Goal: Information Seeking & Learning: Learn about a topic

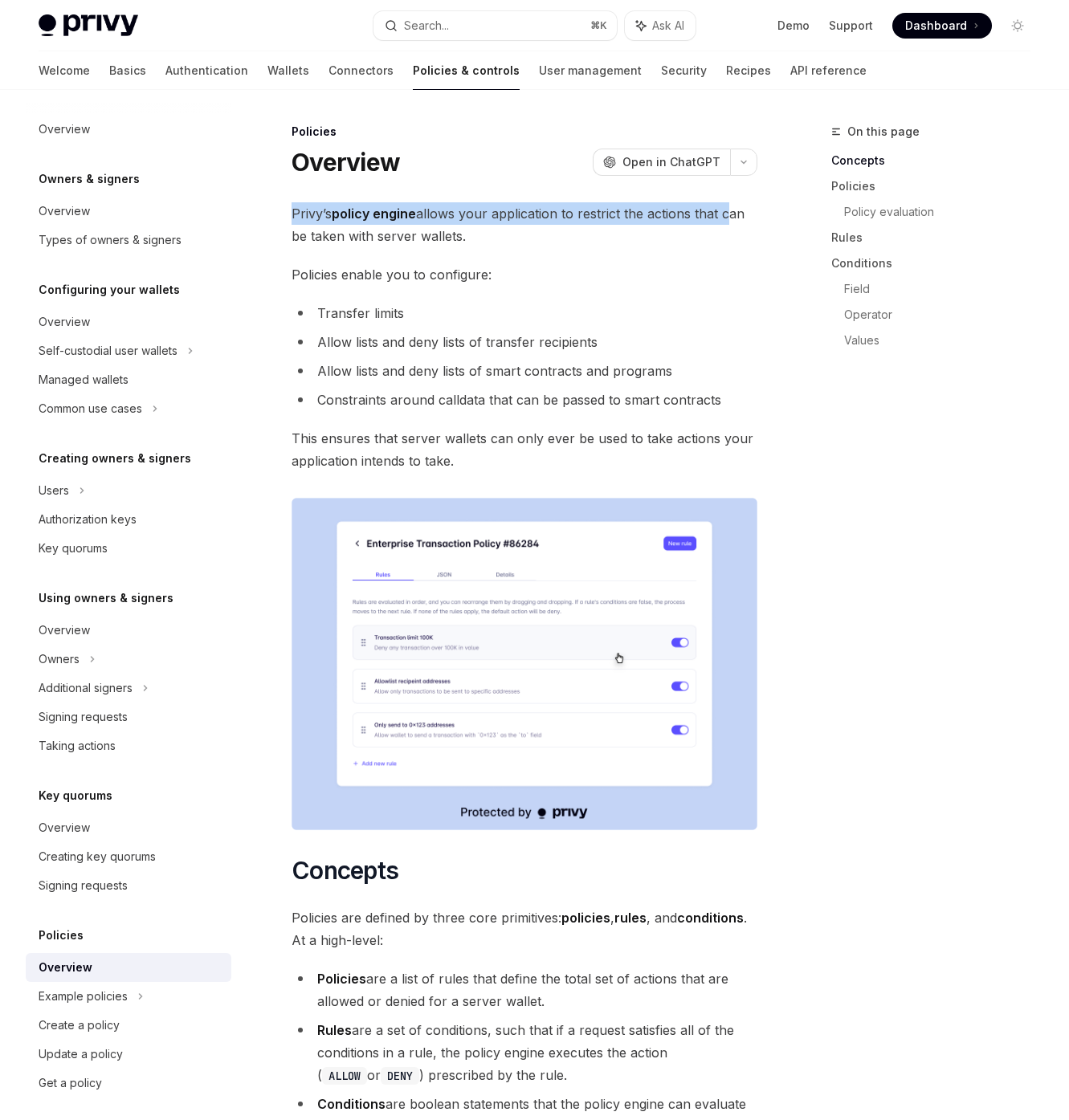
drag, startPoint x: 296, startPoint y: 207, endPoint x: 725, endPoint y: 215, distance: 429.1
click at [725, 215] on span "Privy’s policy engine allows your application to restrict the actions that can …" at bounding box center [524, 225] width 465 height 45
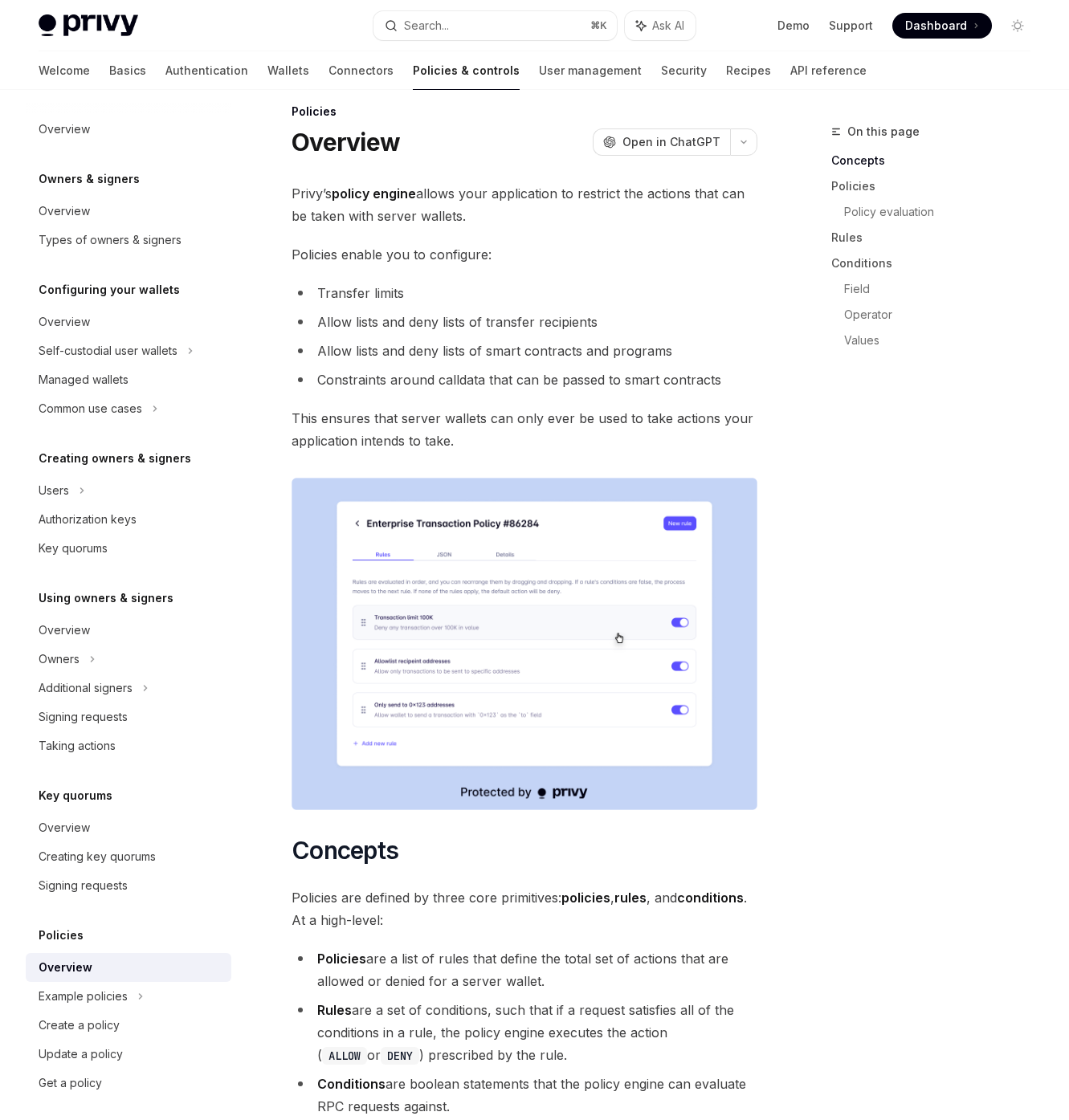
click at [655, 244] on span "Policies enable you to configure:" at bounding box center [524, 254] width 465 height 23
click at [465, 248] on span "Policies enable you to configure:" at bounding box center [524, 254] width 465 height 23
click at [696, 148] on span "Open in ChatGPT" at bounding box center [671, 141] width 98 height 16
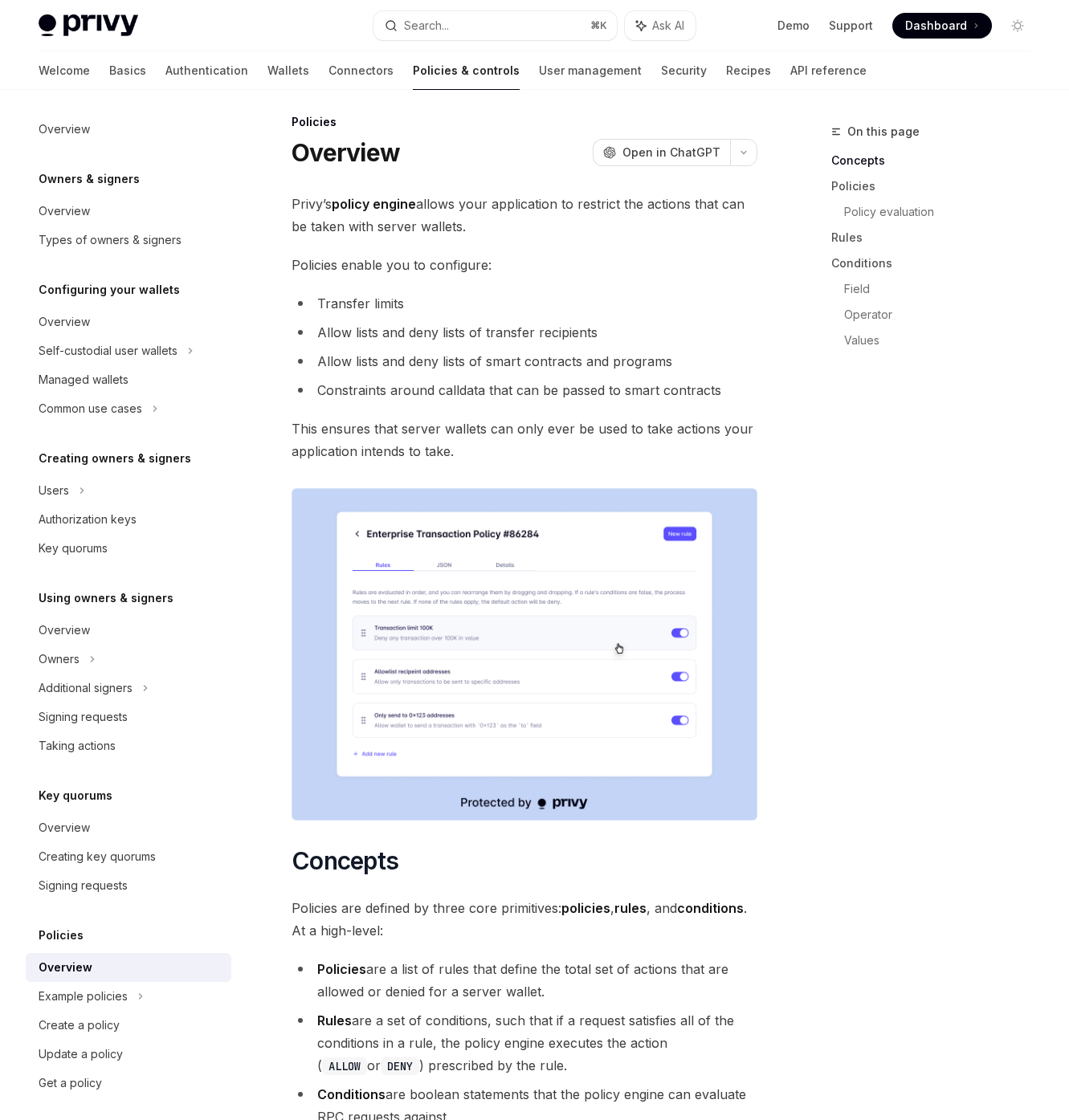
scroll to position [0, 0]
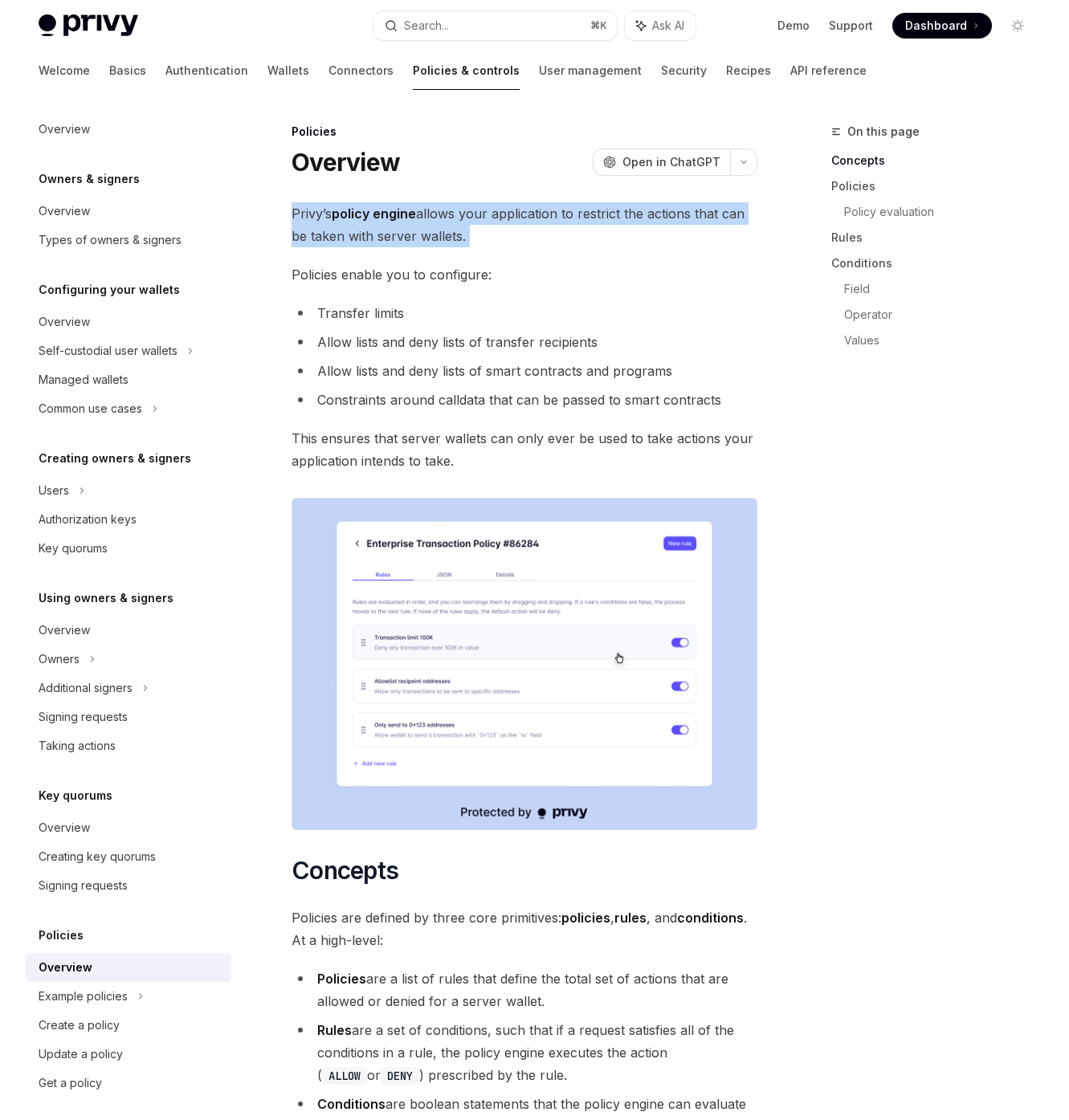
drag, startPoint x: 292, startPoint y: 209, endPoint x: 502, endPoint y: 249, distance: 213.8
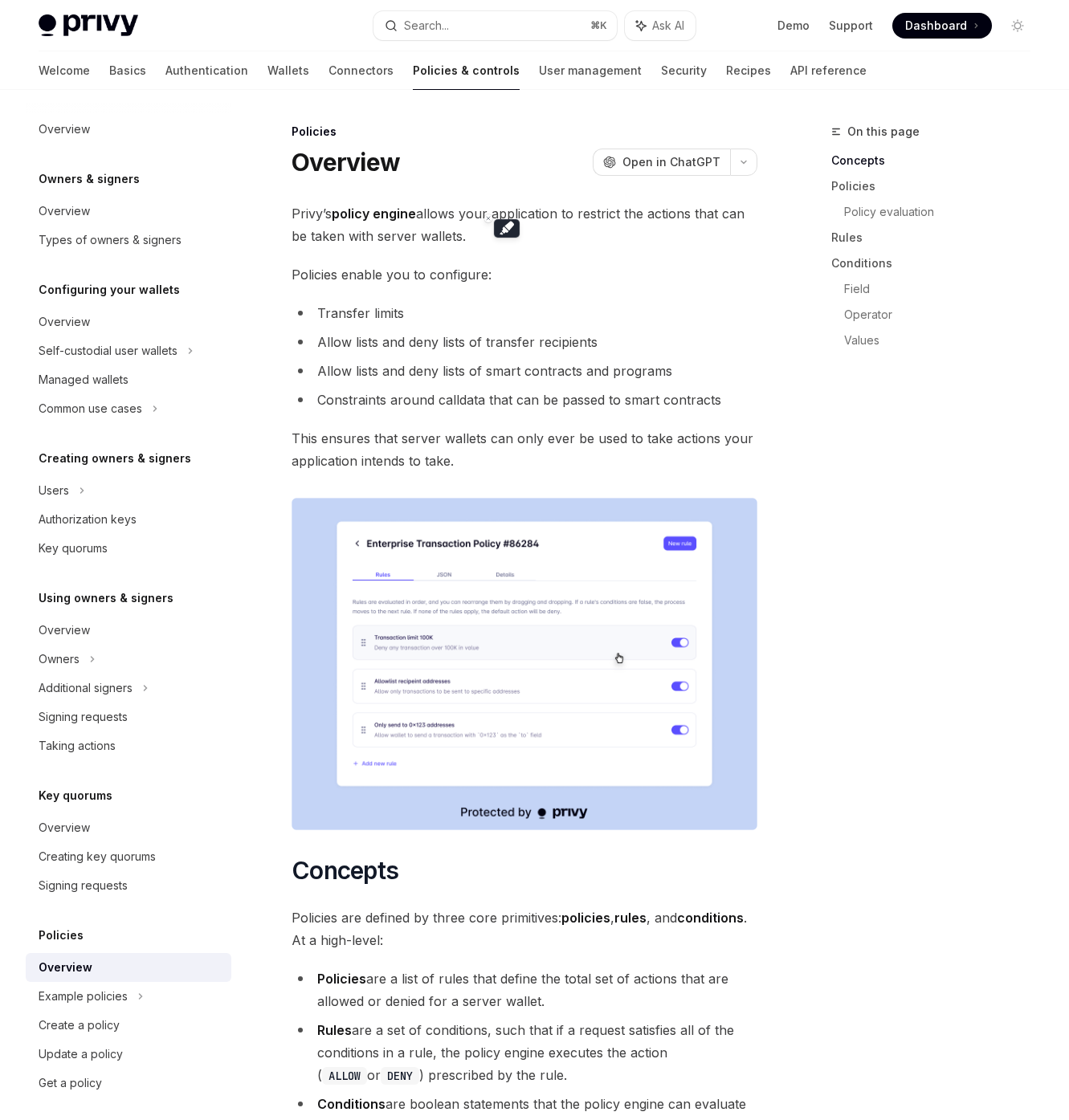
click at [317, 214] on span "Privy’s policy engine allows your application to restrict the actions that can …" at bounding box center [524, 225] width 465 height 45
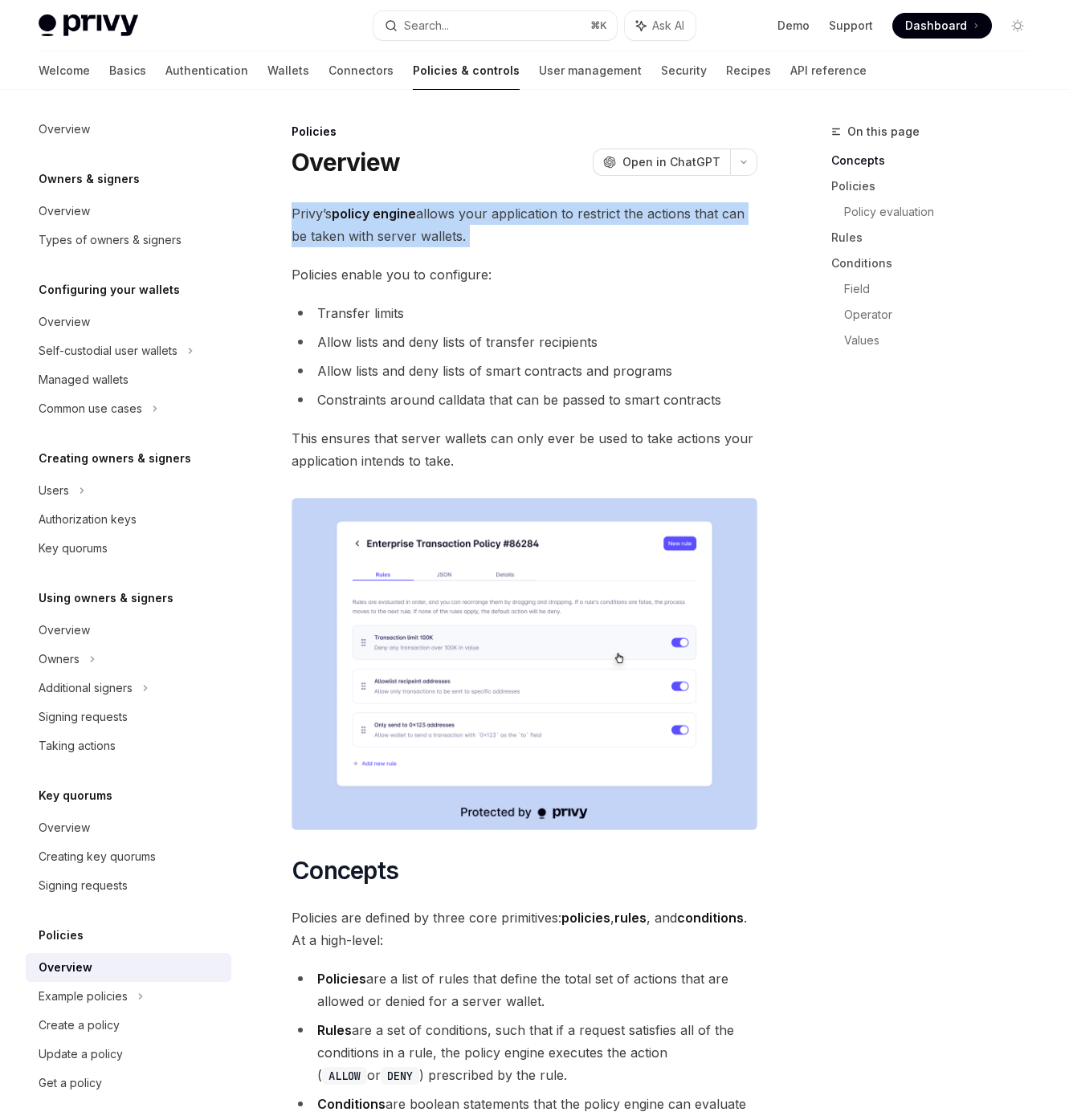
drag, startPoint x: 317, startPoint y: 214, endPoint x: 469, endPoint y: 238, distance: 153.9
click at [464, 234] on span "Privy’s policy engine allows your application to restrict the actions that can …" at bounding box center [524, 225] width 465 height 45
click at [523, 244] on span "Privy’s policy engine allows your application to restrict the actions that can …" at bounding box center [524, 225] width 465 height 45
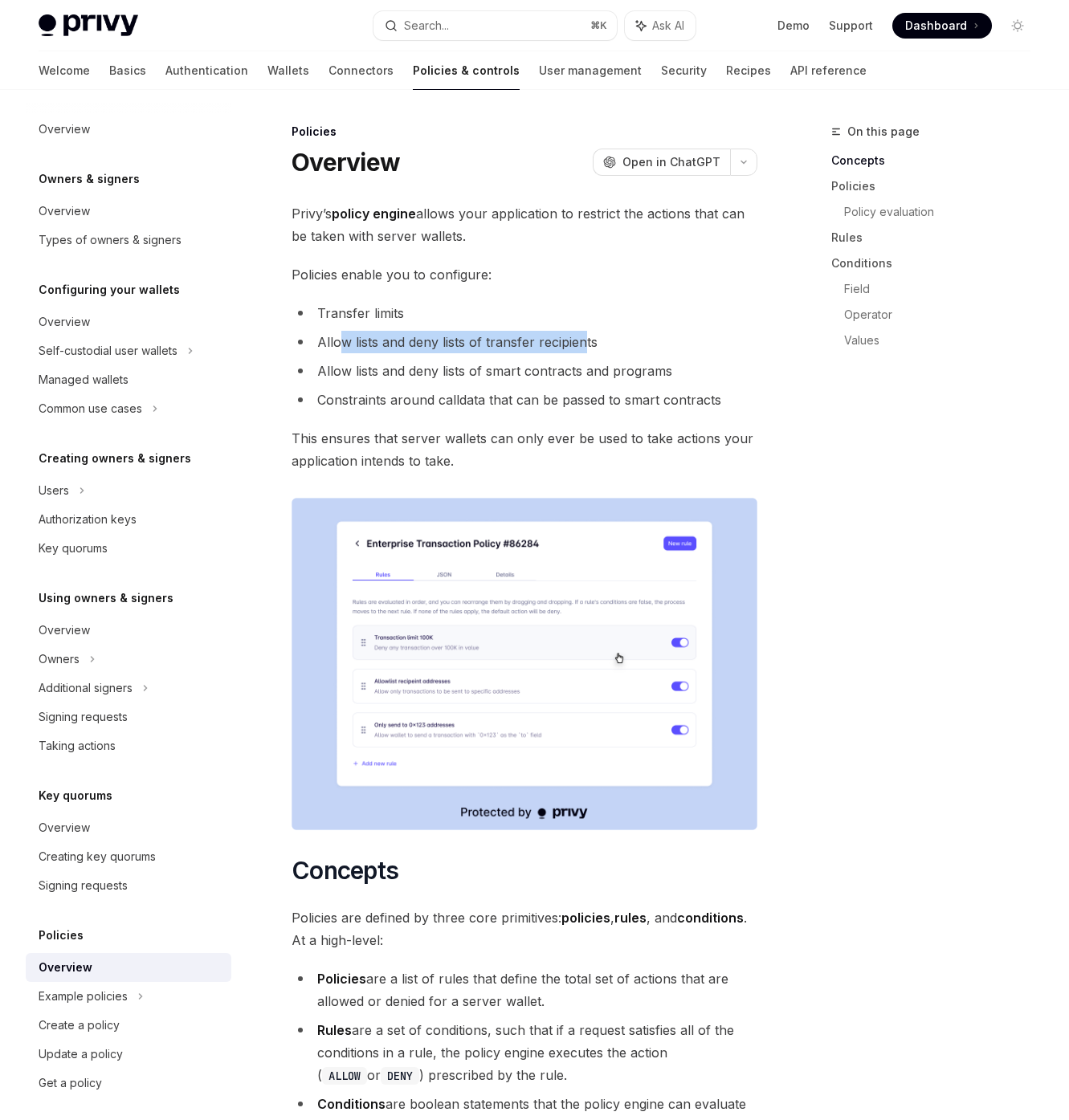
drag, startPoint x: 338, startPoint y: 341, endPoint x: 585, endPoint y: 346, distance: 247.1
click at [585, 346] on li "Allow lists and deny lists of transfer recipients" at bounding box center [524, 342] width 465 height 23
click at [324, 376] on li "Allow lists and deny lists of smart contracts and programs" at bounding box center [524, 371] width 465 height 23
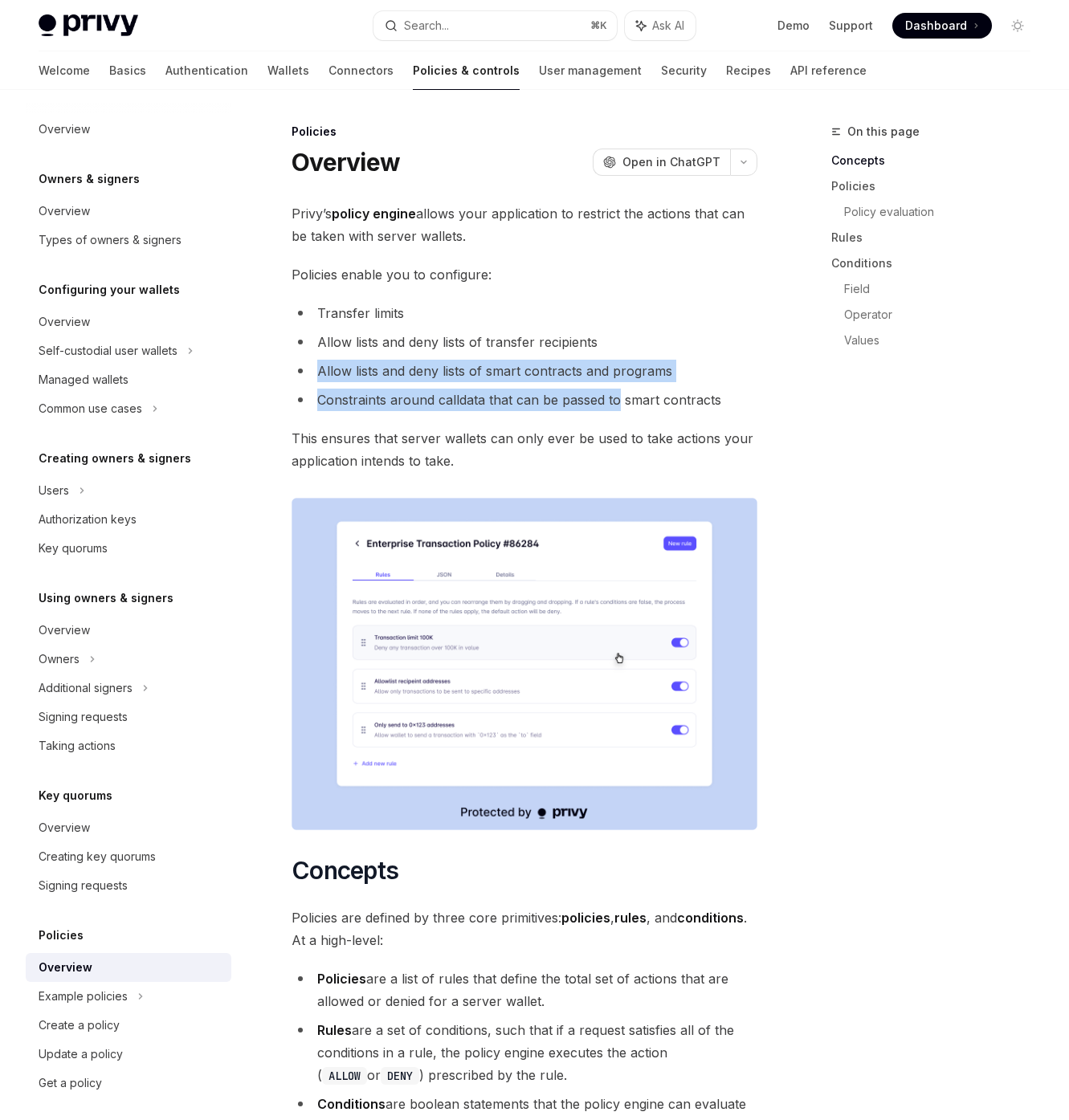
drag, startPoint x: 324, startPoint y: 376, endPoint x: 609, endPoint y: 388, distance: 285.3
click at [609, 388] on ul "Transfer limits Allow lists and deny lists of transfer recipients Allow lists a…" at bounding box center [524, 357] width 465 height 109
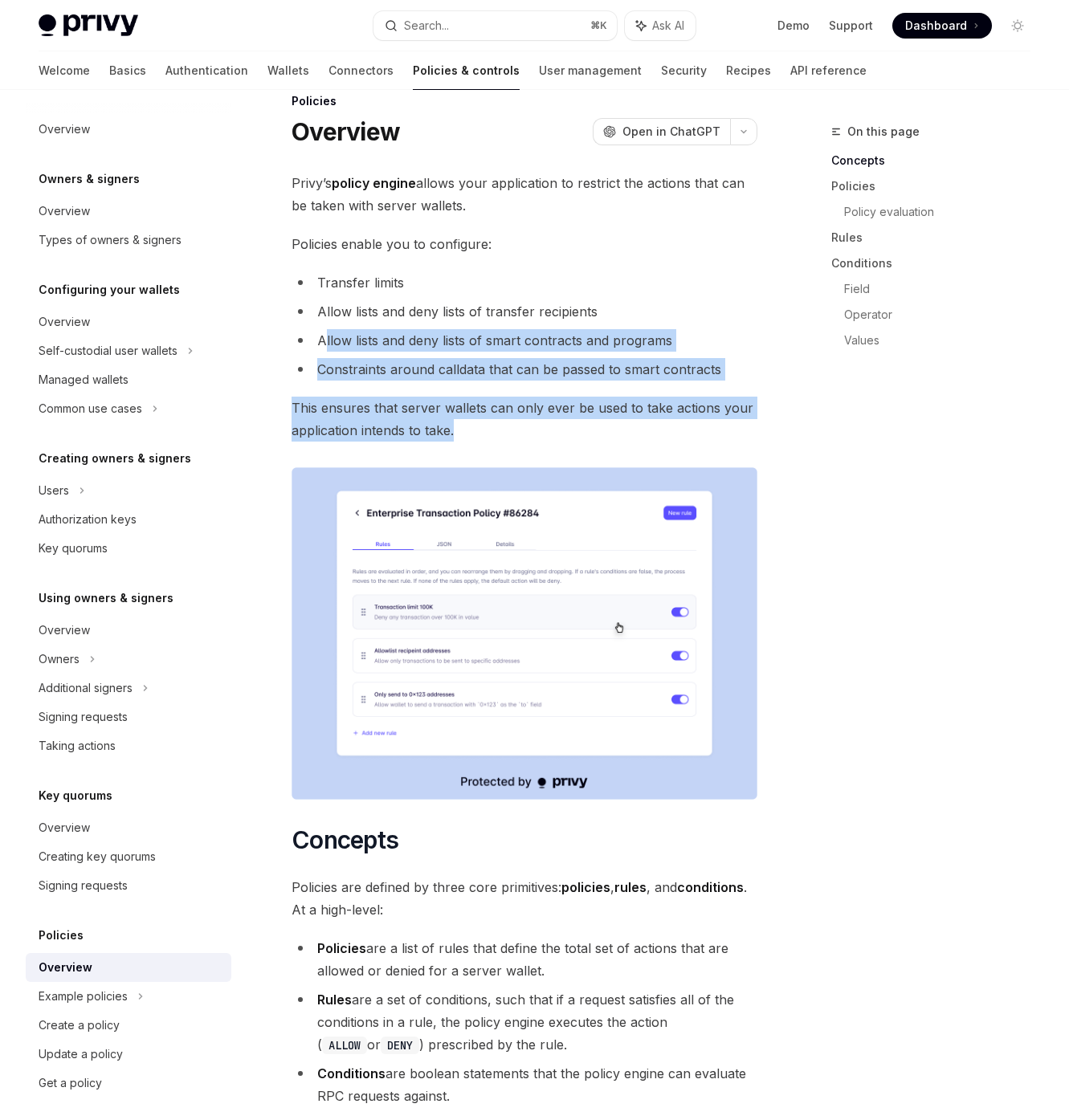
drag, startPoint x: 461, startPoint y: 436, endPoint x: 344, endPoint y: 332, distance: 156.5
click at [605, 412] on span "This ensures that server wallets can only ever be used to take actions your app…" at bounding box center [524, 419] width 465 height 45
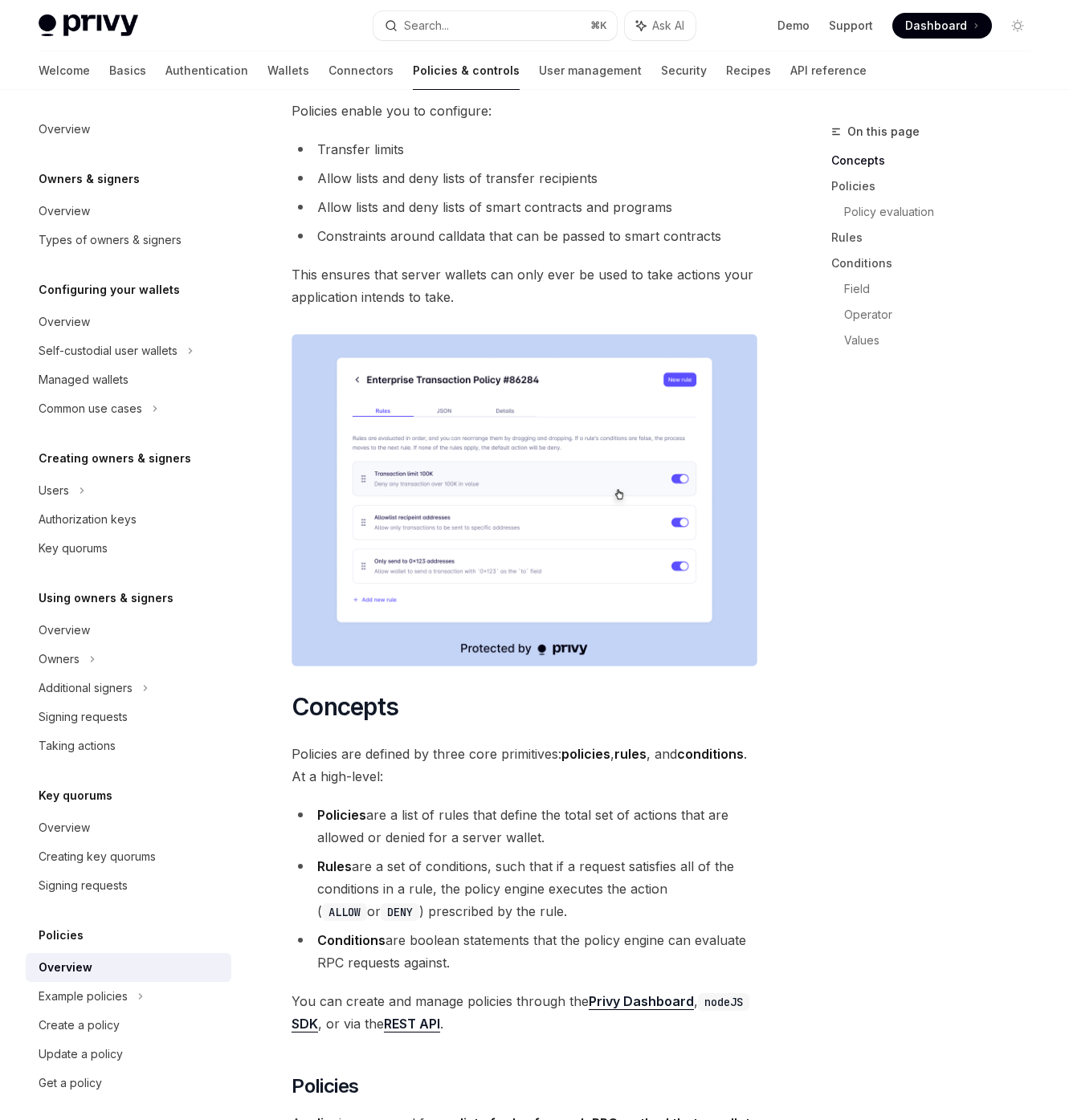
scroll to position [79, 0]
